Goal: Task Accomplishment & Management: Manage account settings

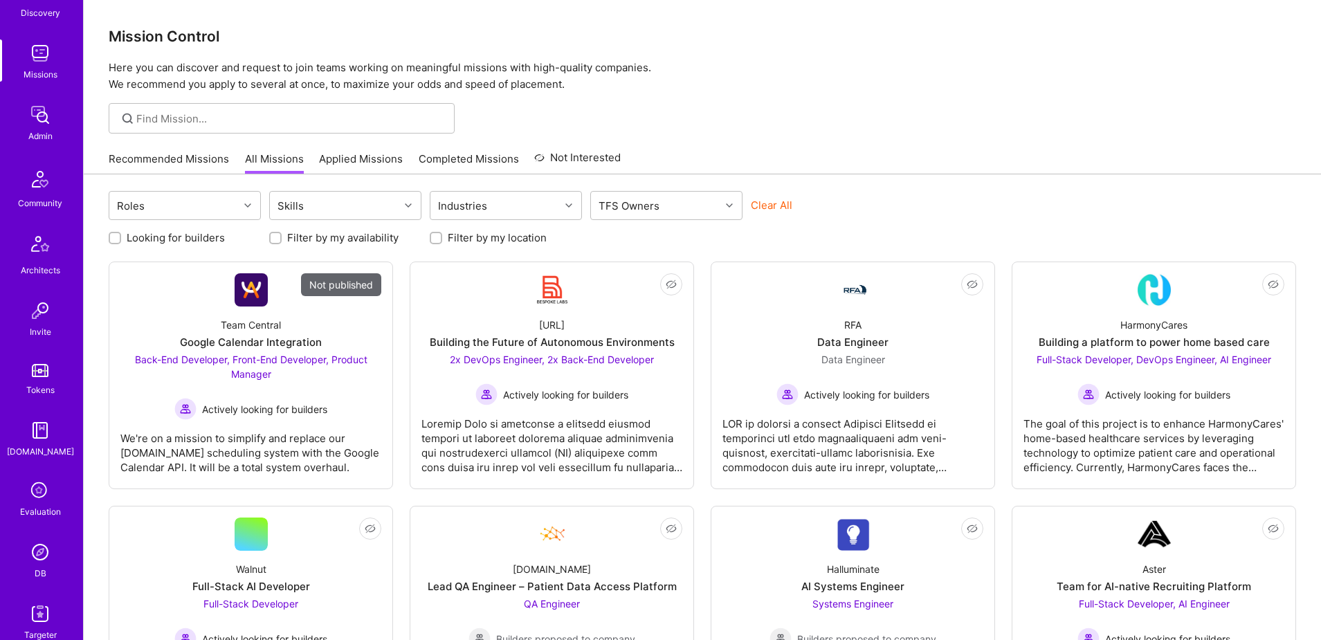
scroll to position [244, 0]
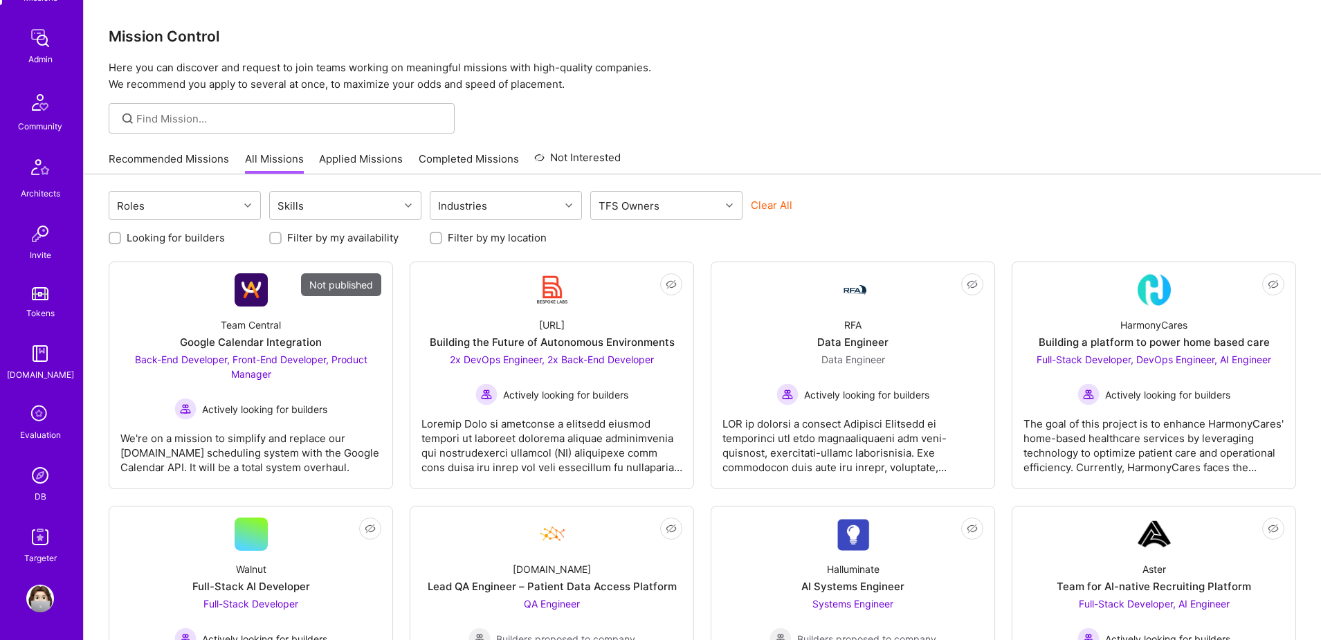
click at [39, 477] on img at bounding box center [40, 476] width 28 height 28
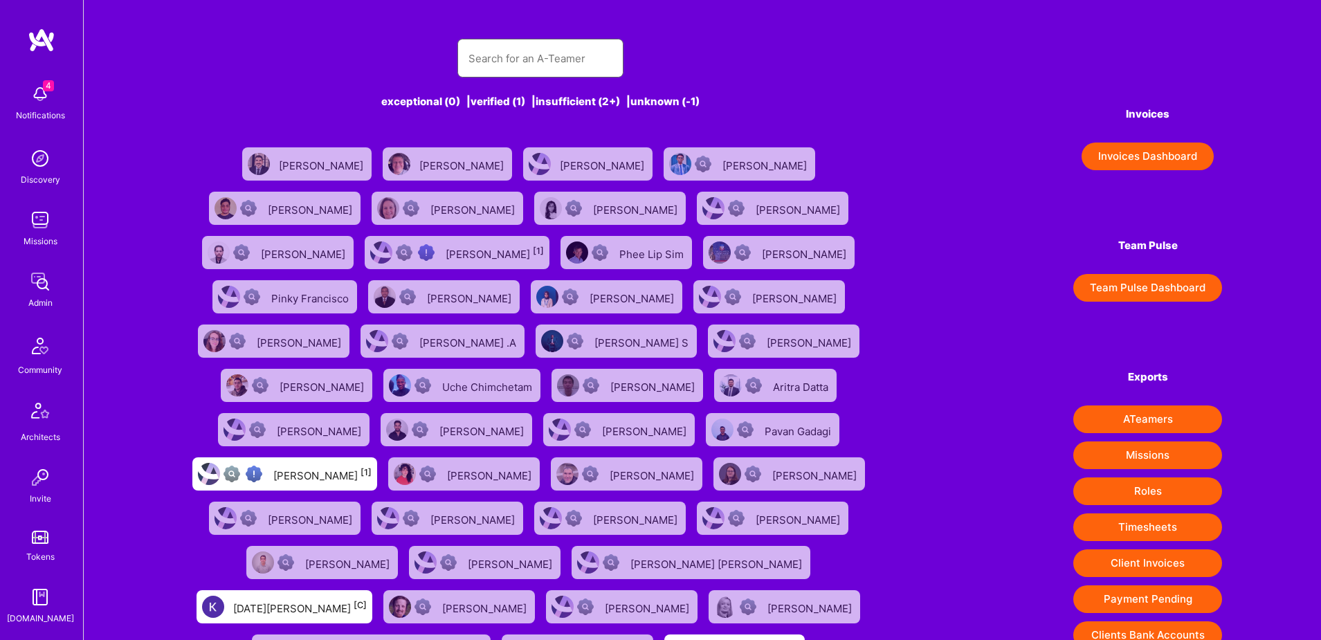
click at [523, 53] on input "text" at bounding box center [540, 58] width 144 height 35
paste input "[EMAIL_ADDRESS][DOMAIN_NAME]"
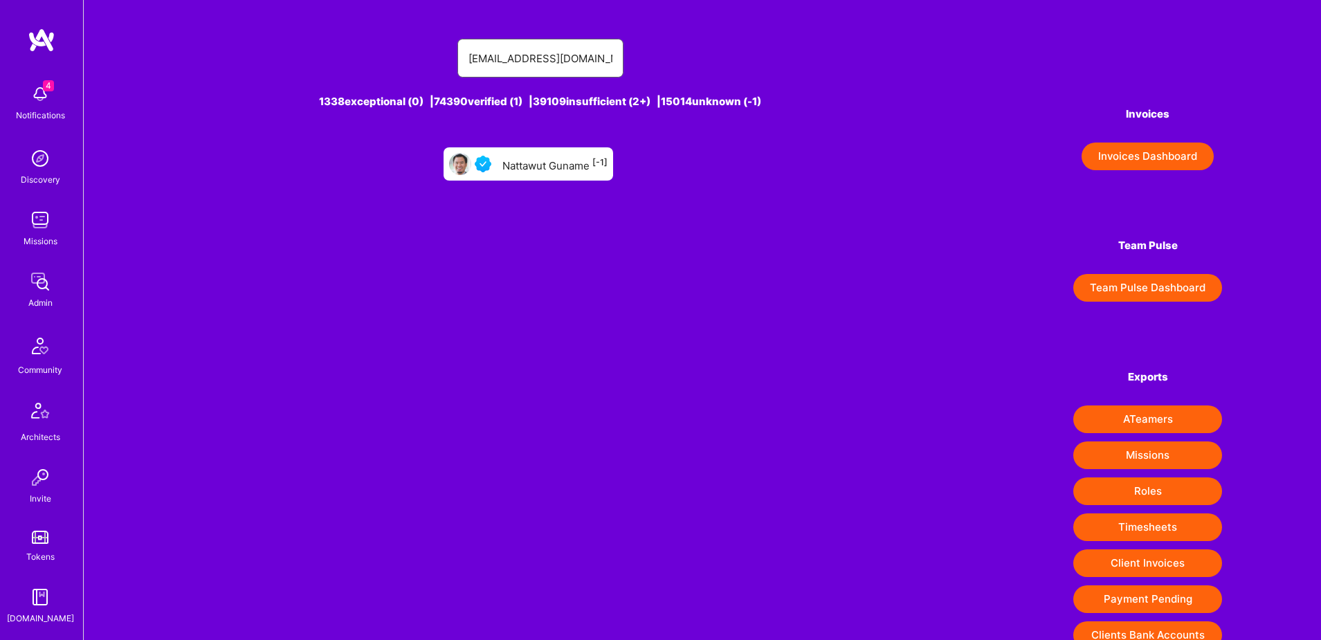
type input "[EMAIL_ADDRESS][DOMAIN_NAME]"
click at [534, 158] on div "Nattawut Guname [-1]" at bounding box center [554, 164] width 105 height 18
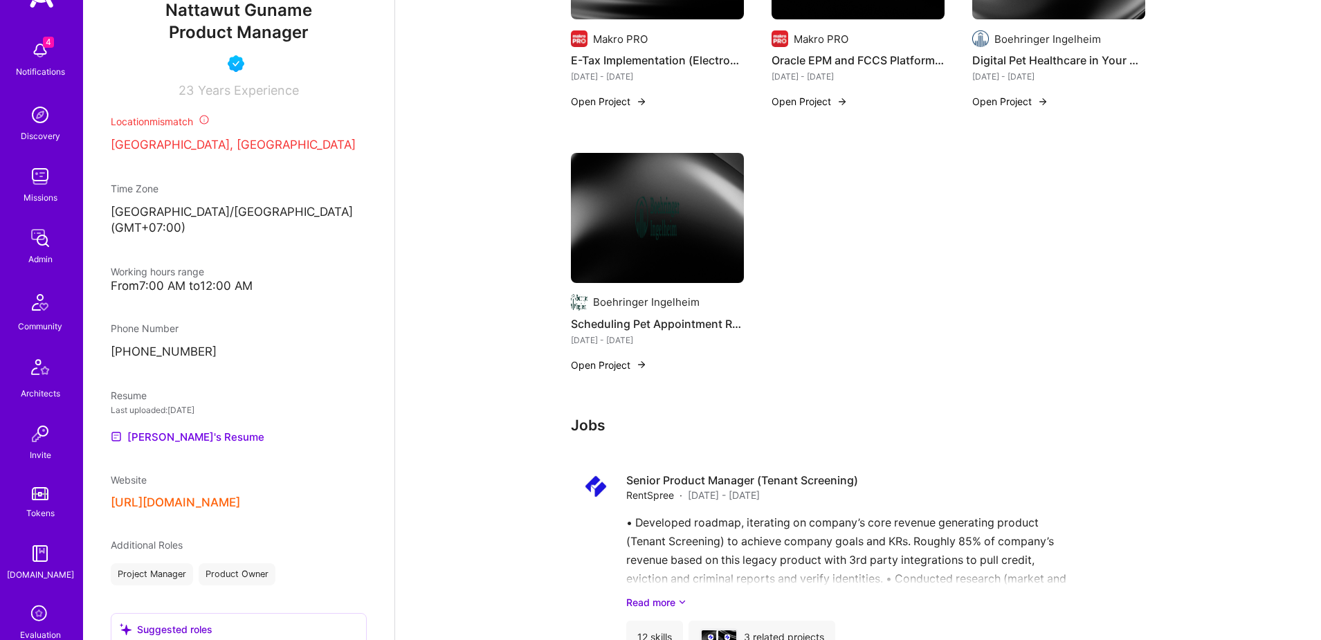
scroll to position [244, 0]
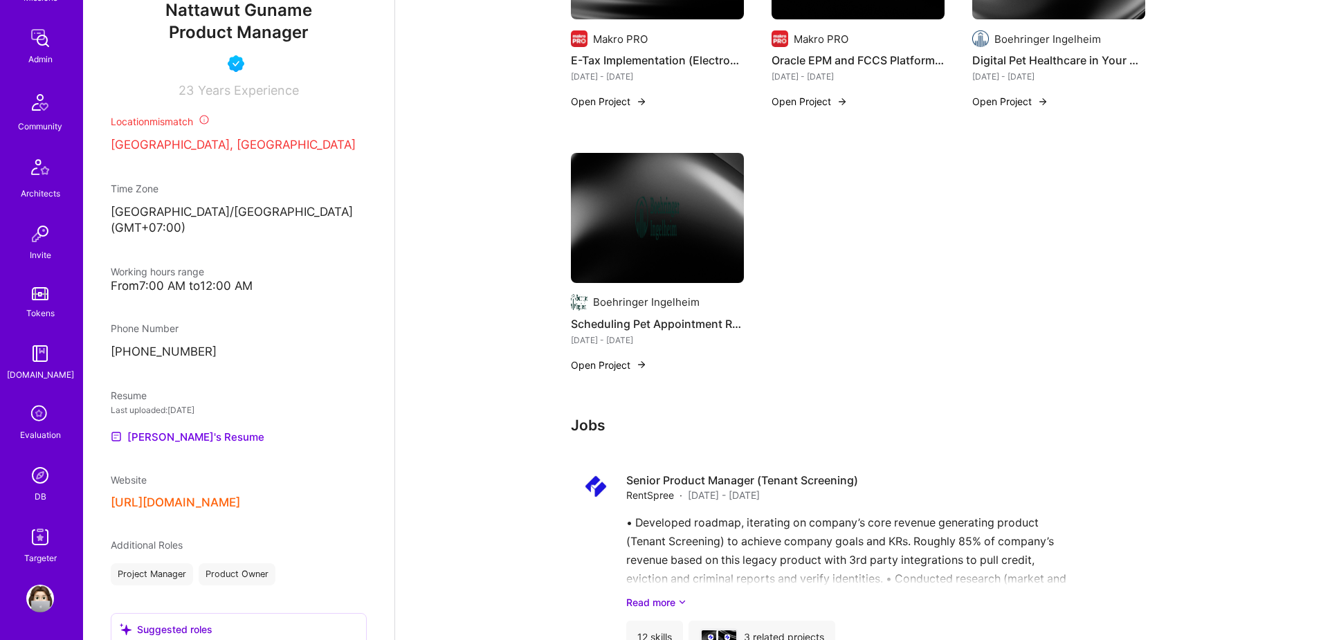
click at [44, 480] on img at bounding box center [40, 476] width 28 height 28
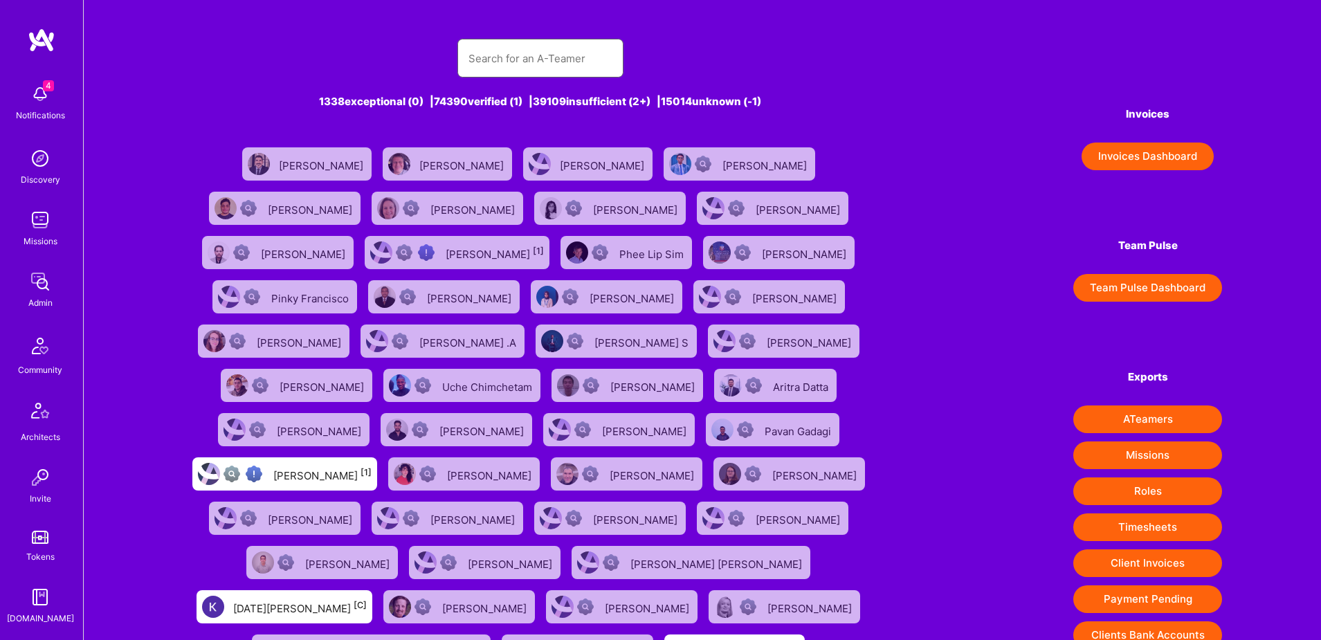
click at [575, 59] on input "text" at bounding box center [540, 58] width 144 height 35
paste input "[EMAIL_ADDRESS][DOMAIN_NAME]"
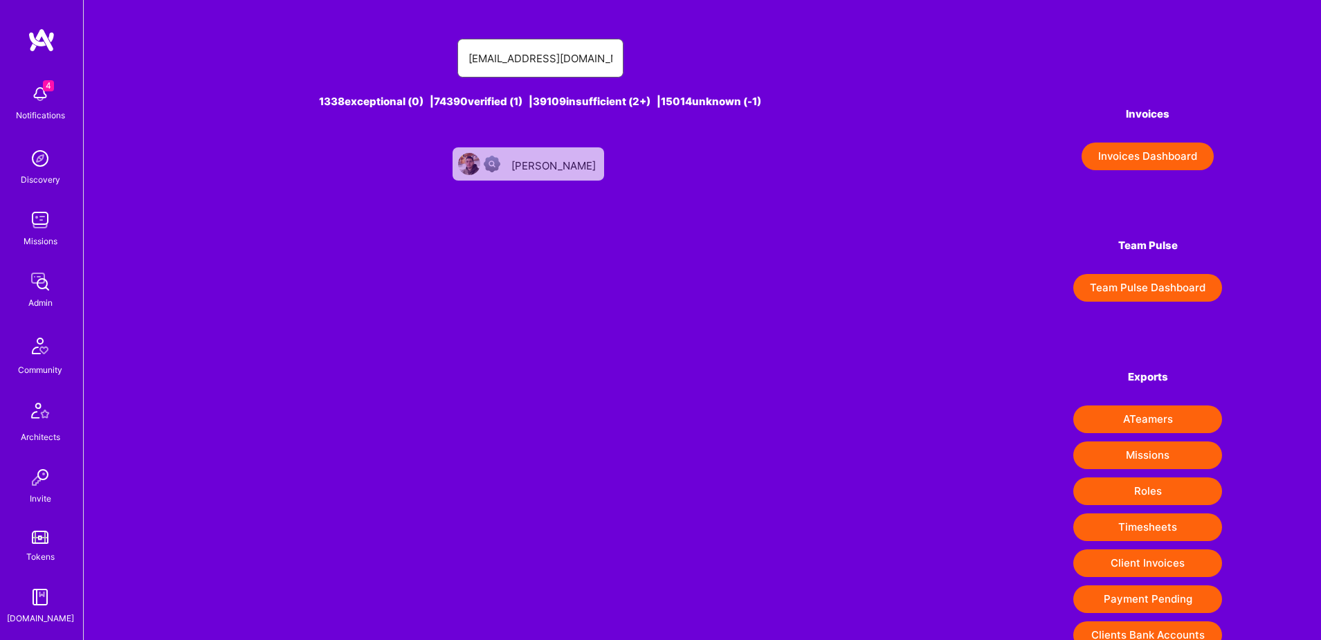
type input "[EMAIL_ADDRESS][DOMAIN_NAME]"
click at [536, 170] on div "[PERSON_NAME]" at bounding box center [554, 164] width 87 height 18
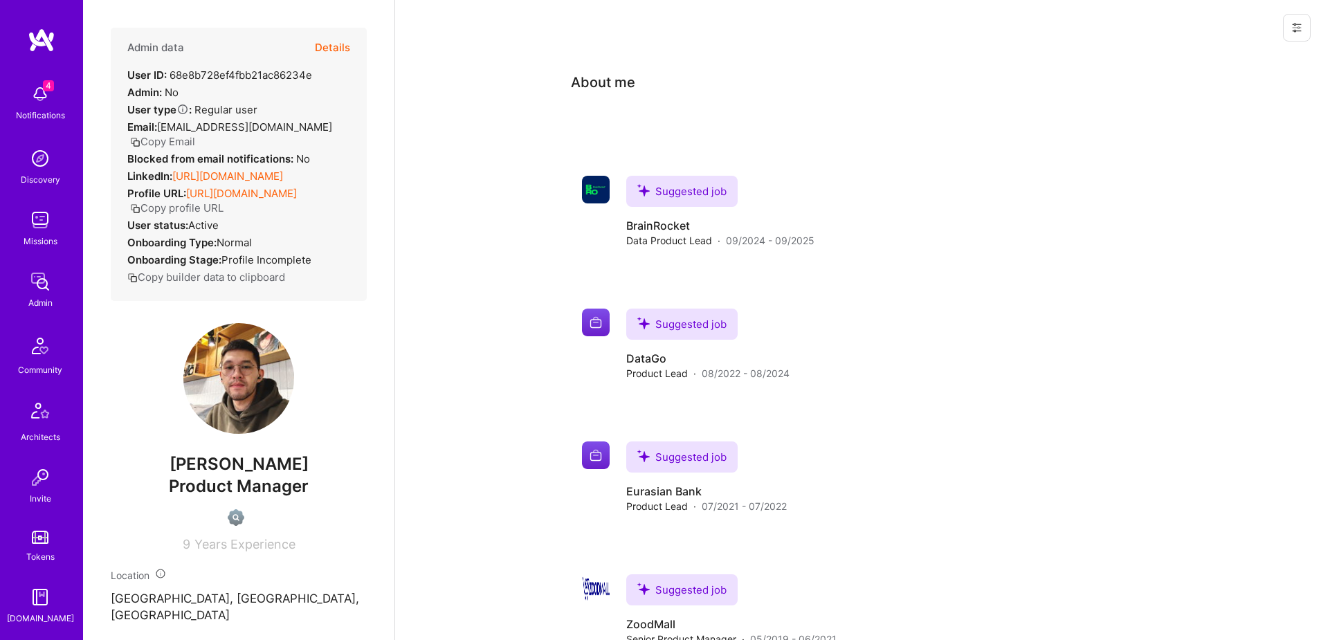
click at [1292, 24] on icon at bounding box center [1296, 27] width 11 height 11
click at [1204, 124] on button "Delete User" at bounding box center [1237, 129] width 146 height 35
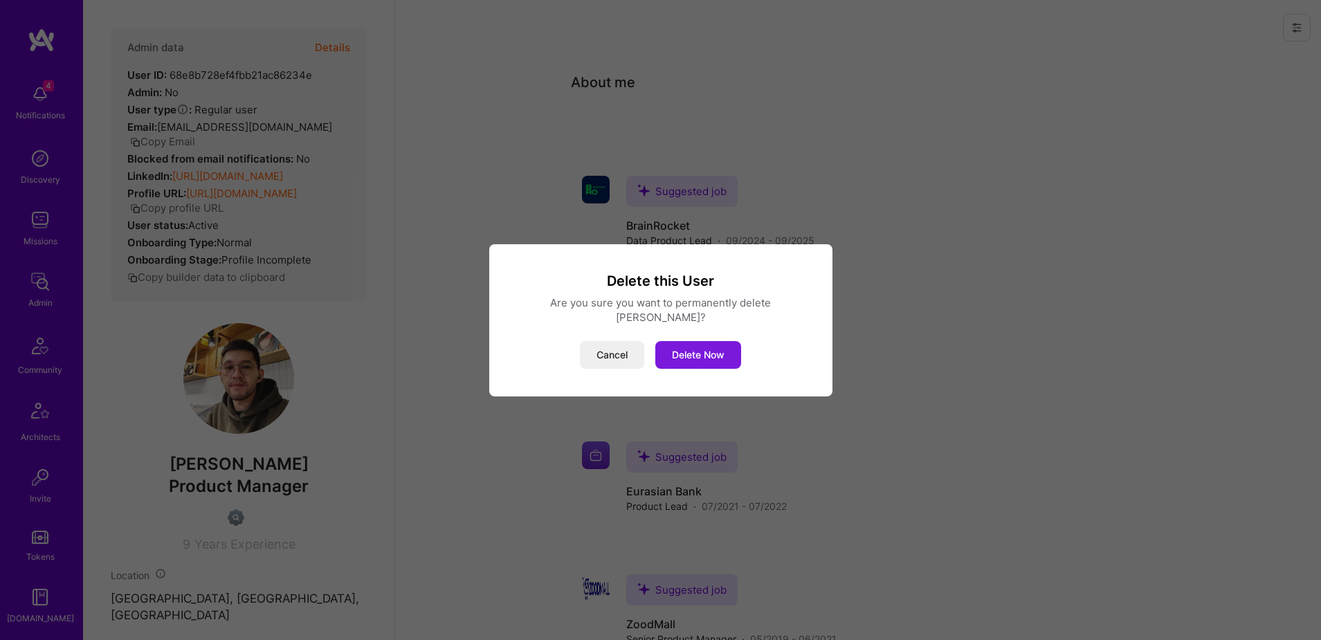
click at [704, 345] on button "Delete Now" at bounding box center [698, 355] width 86 height 28
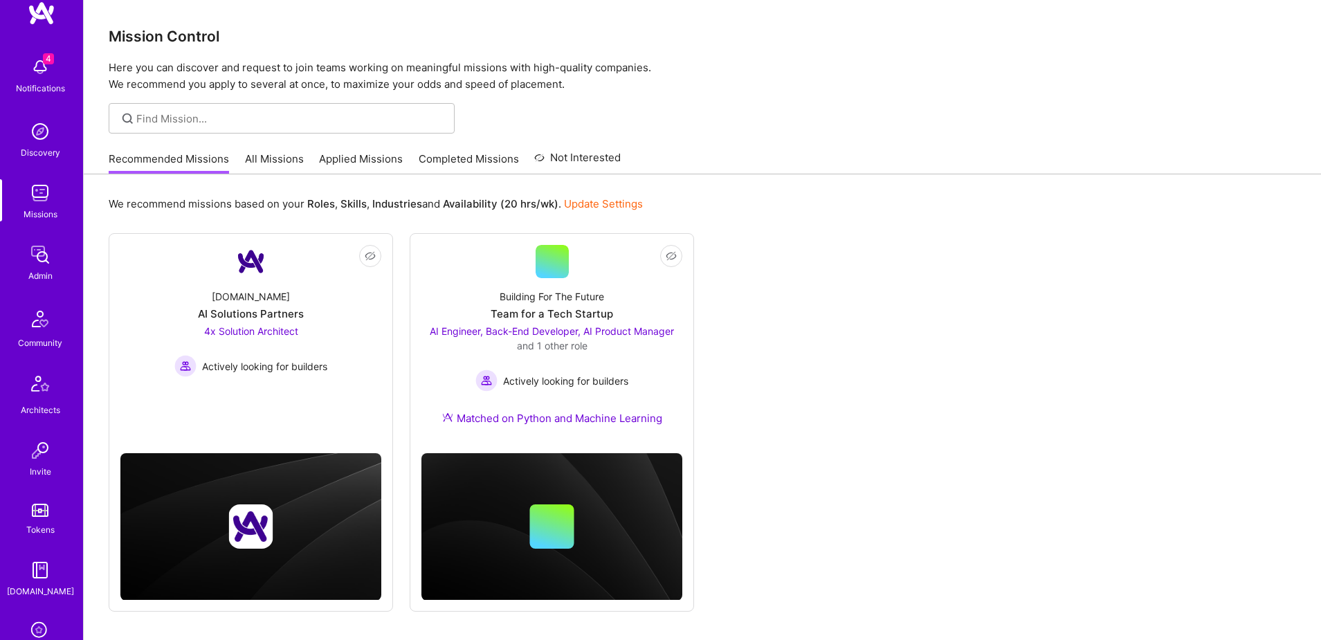
scroll to position [244, 0]
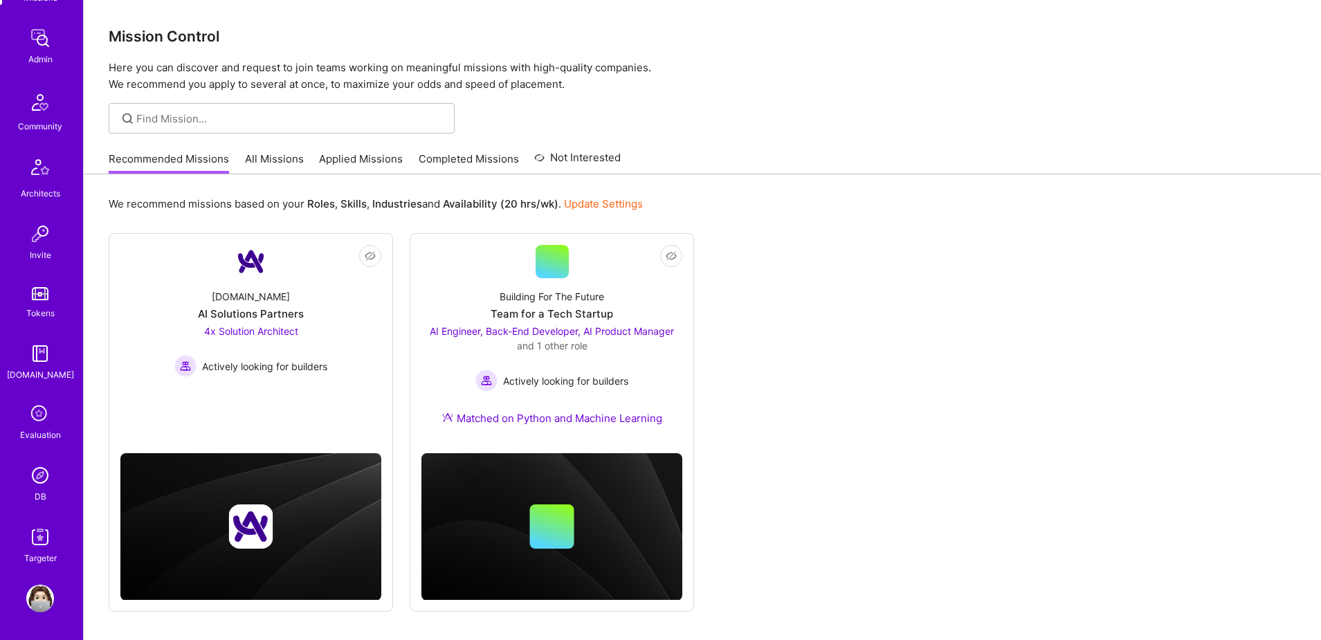
click at [40, 486] on img at bounding box center [40, 476] width 28 height 28
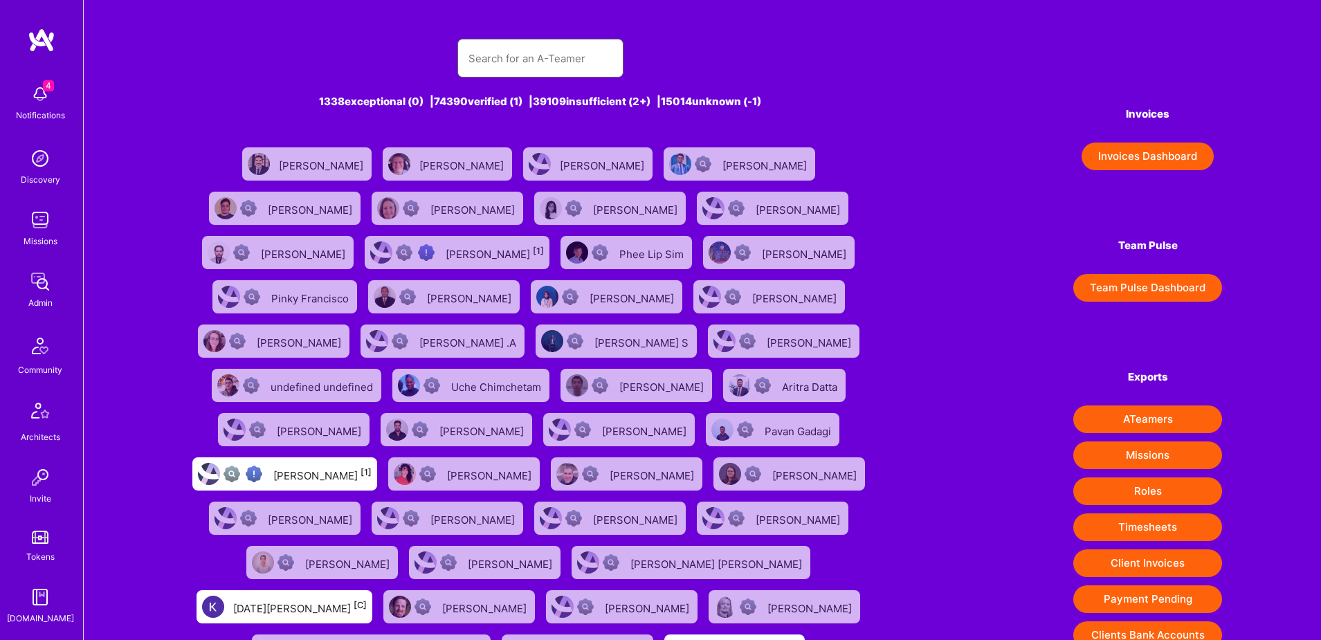
click at [511, 61] on input "text" at bounding box center [540, 58] width 144 height 35
paste input "aletiniranjanreddy@gmail.com"
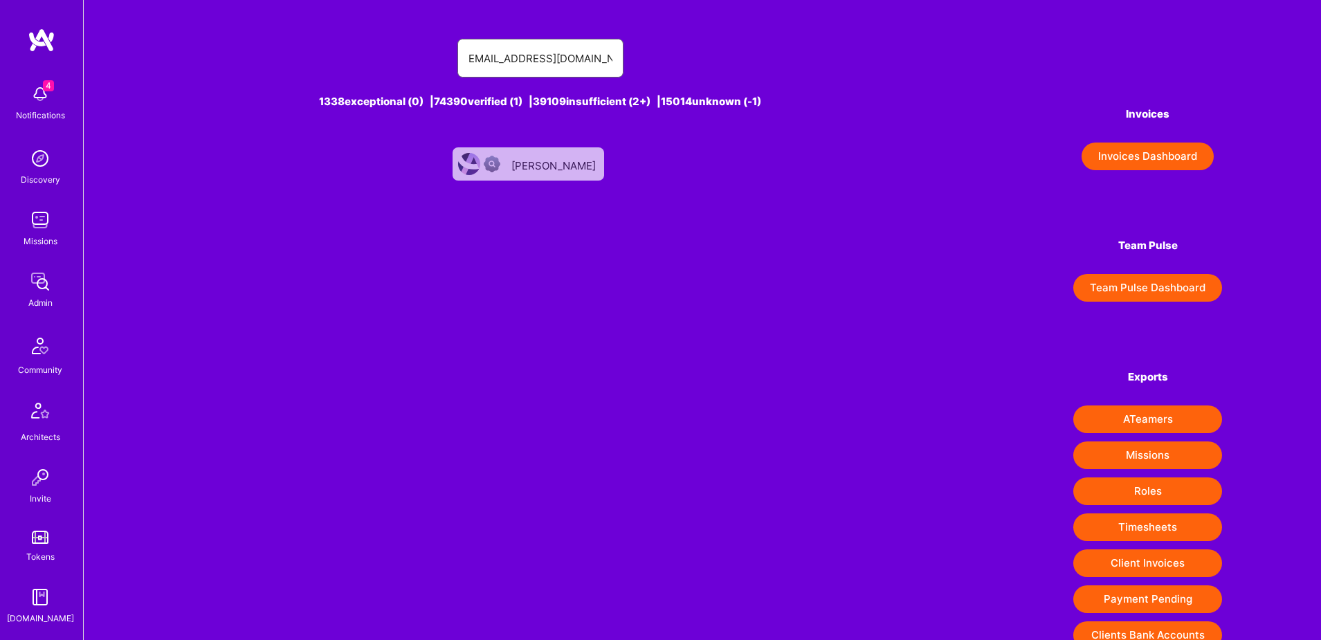
type input "aletiniranjanreddy@gmail.com"
click at [531, 165] on div "[PERSON_NAME]" at bounding box center [554, 164] width 87 height 18
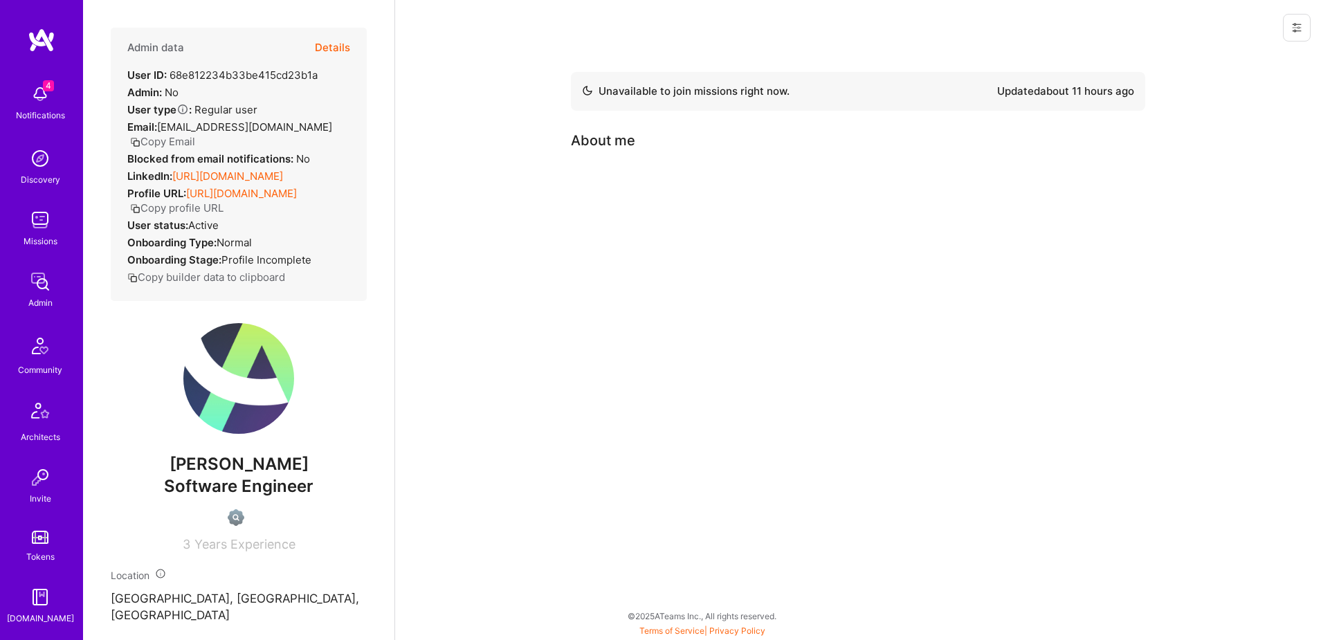
click at [616, 331] on div "Unavailable to join missions right now. Updated about 11 hours ago About me" at bounding box center [857, 320] width 926 height 640
click at [1309, 37] on button at bounding box center [1297, 28] width 28 height 28
click at [1254, 130] on button "Delete User" at bounding box center [1246, 129] width 128 height 35
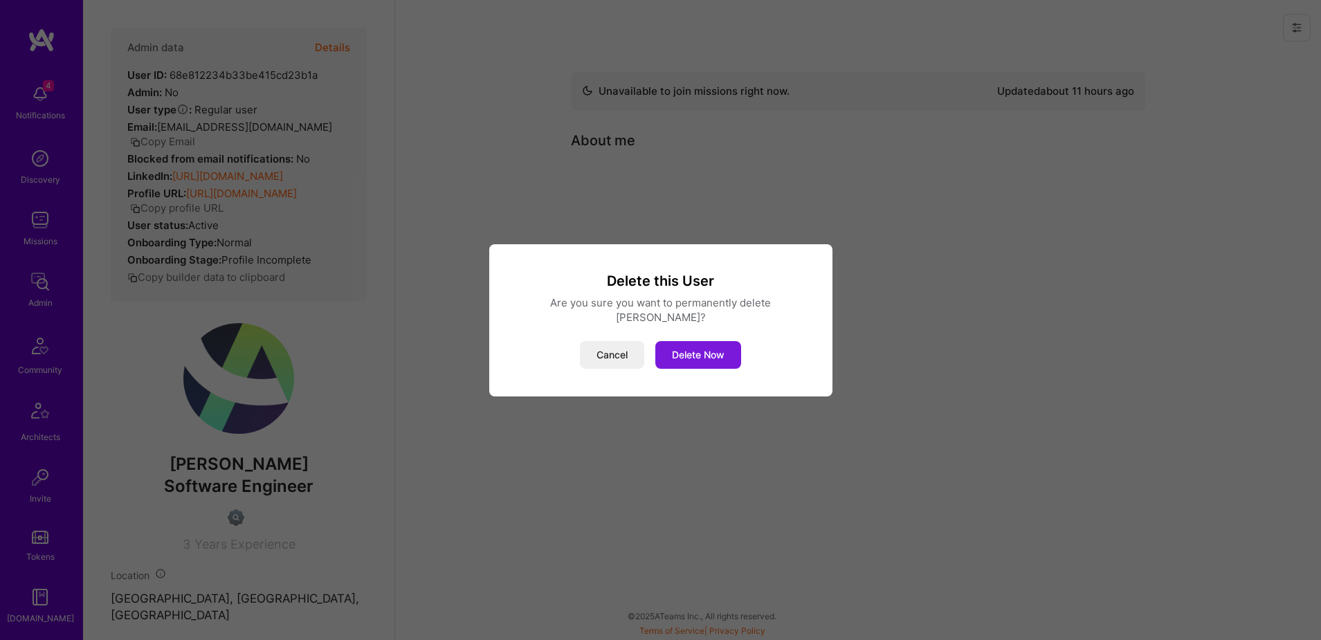
click at [707, 353] on button "Delete Now" at bounding box center [698, 355] width 86 height 28
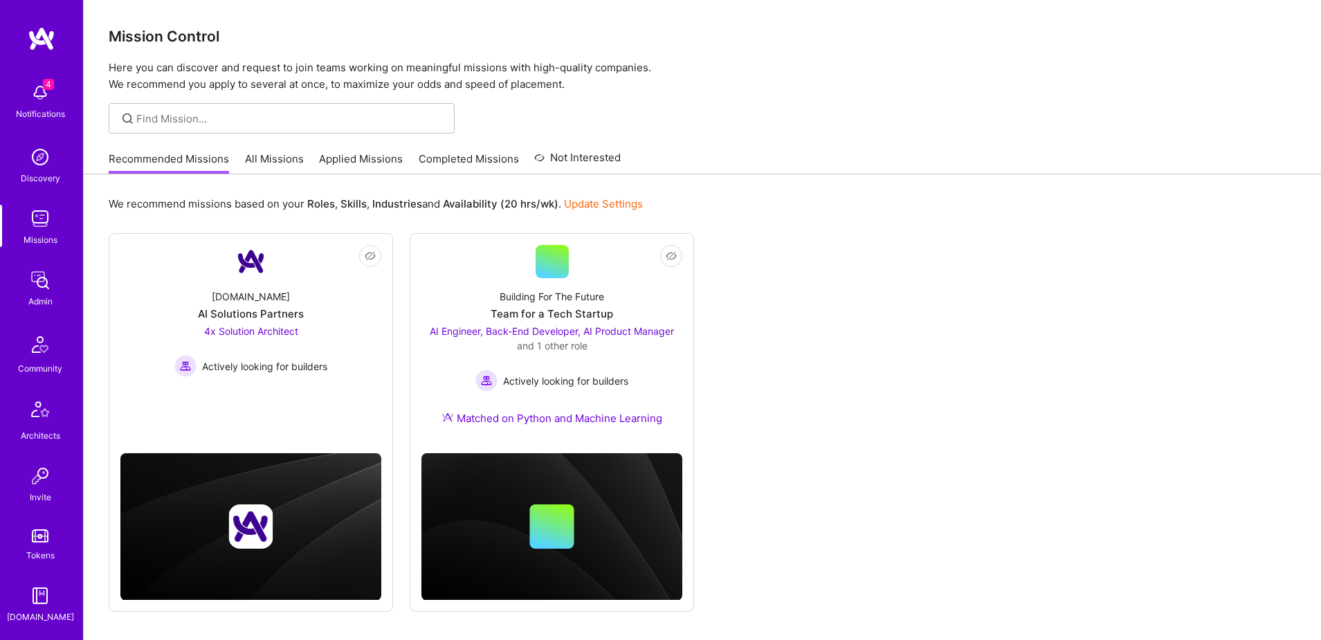
scroll to position [244, 0]
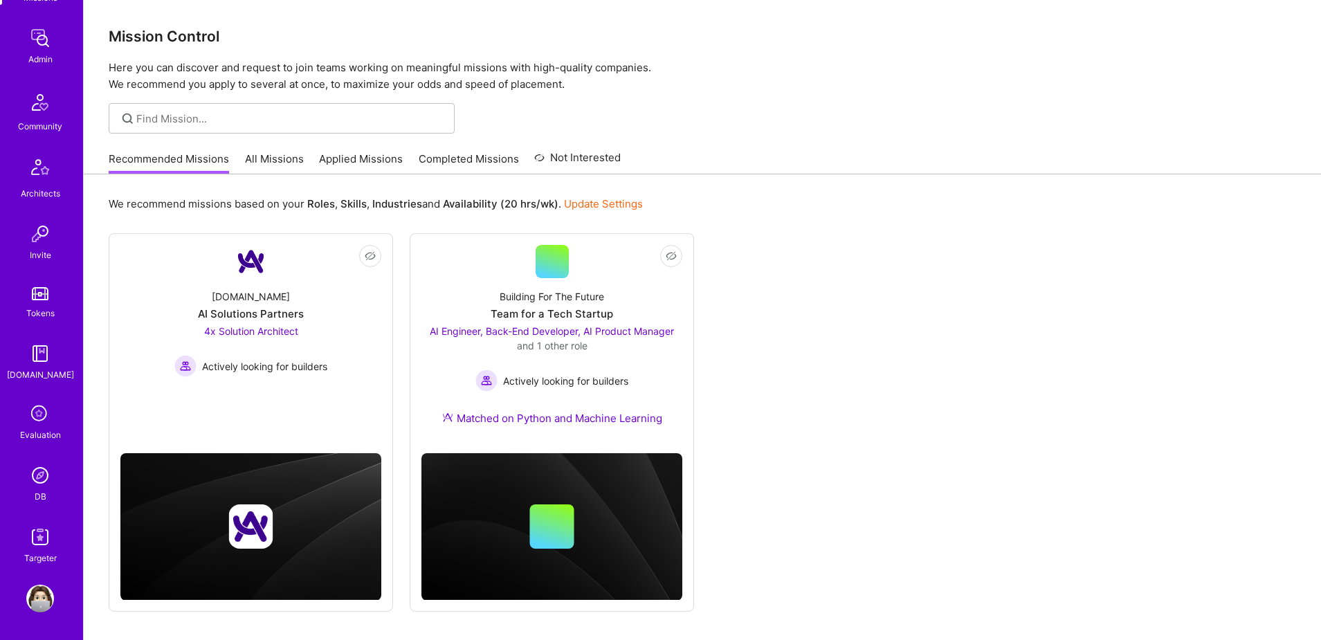
click at [40, 479] on img at bounding box center [40, 476] width 28 height 28
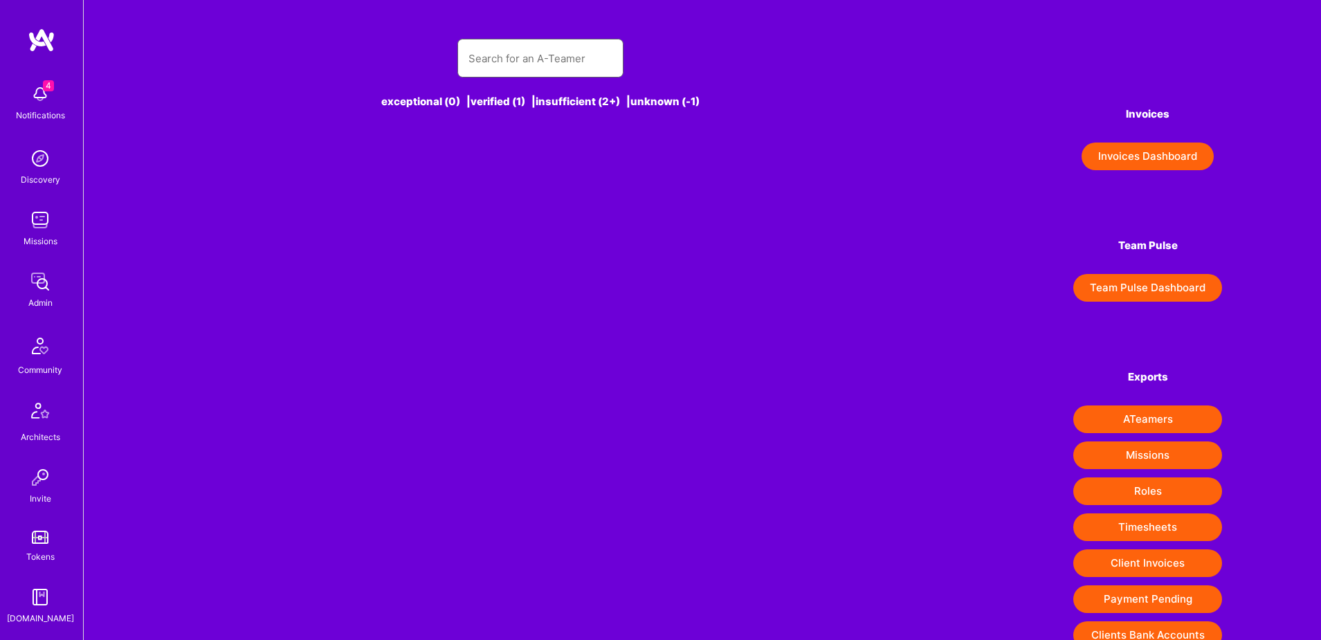
click at [493, 60] on input "text" at bounding box center [540, 58] width 144 height 35
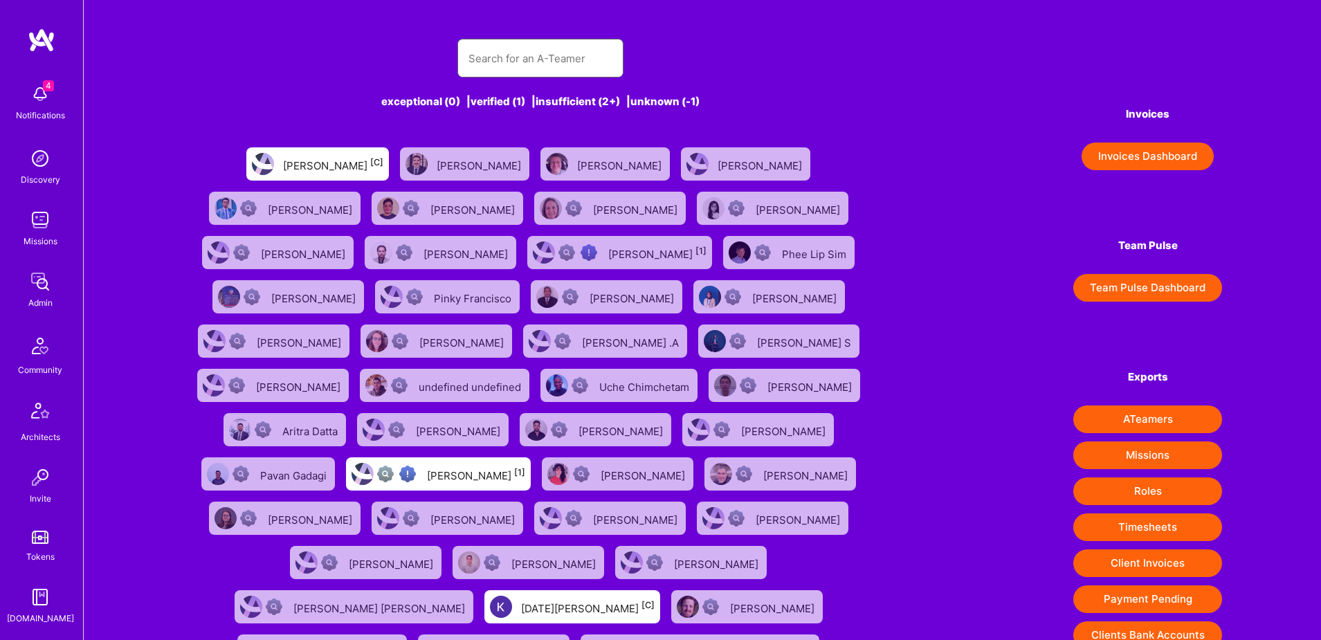
paste input "deeptanshu.sankhwar@gmail.com"
type input "deeptanshu.sankhwar@gmail.com"
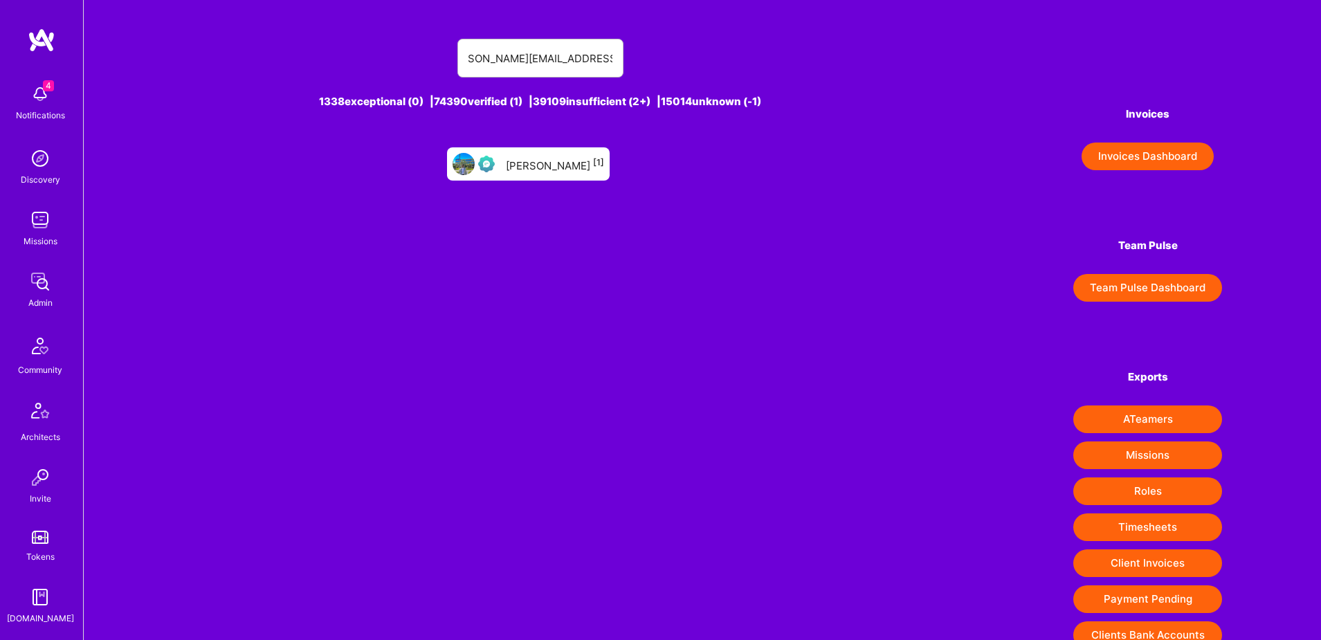
scroll to position [0, 0]
click at [545, 163] on div "Deeptanshu Sankhwar [1]" at bounding box center [555, 164] width 98 height 18
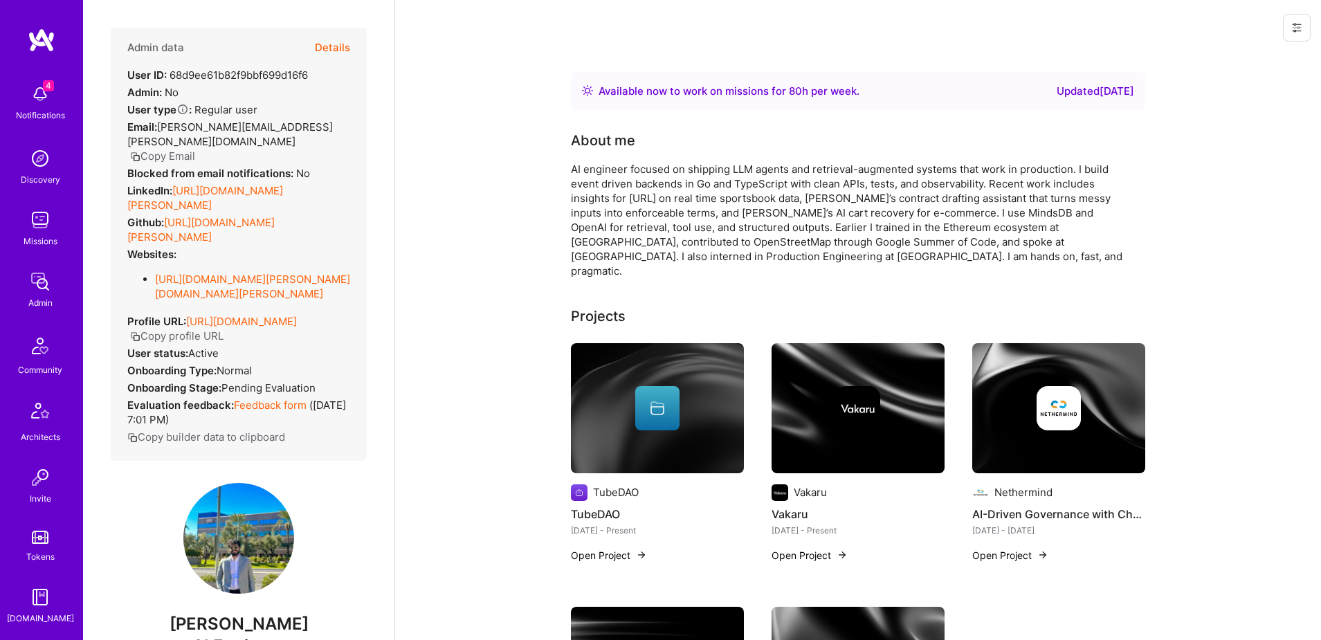
click at [1296, 31] on icon at bounding box center [1296, 27] width 11 height 11
click at [1257, 65] on button "Login as Deeptanshu" at bounding box center [1237, 59] width 146 height 35
